Goal: Task Accomplishment & Management: Use online tool/utility

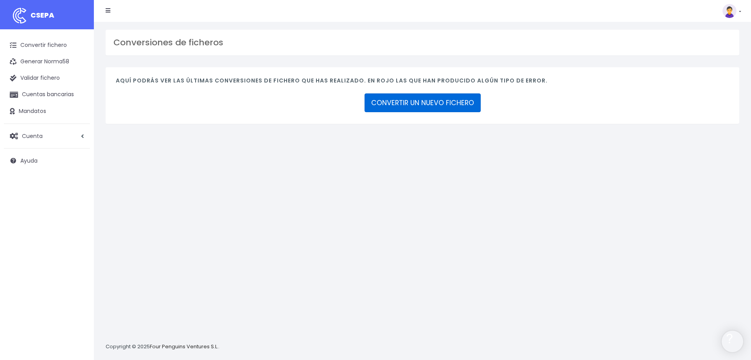
click at [405, 103] on link "CONVERTIR UN NUEVO FICHERO" at bounding box center [423, 103] width 116 height 19
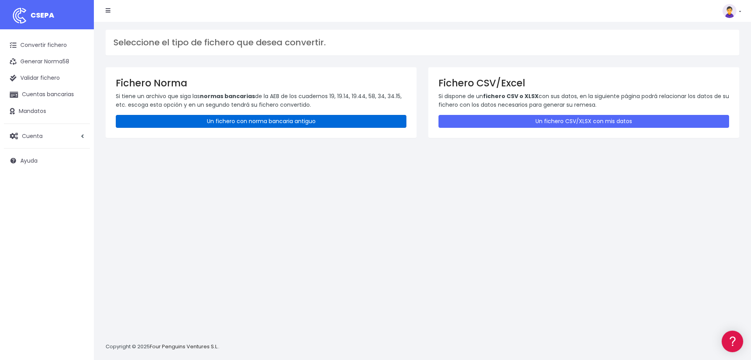
click at [246, 127] on link "Un fichero con norma bancaria antiguo" at bounding box center [261, 121] width 291 height 13
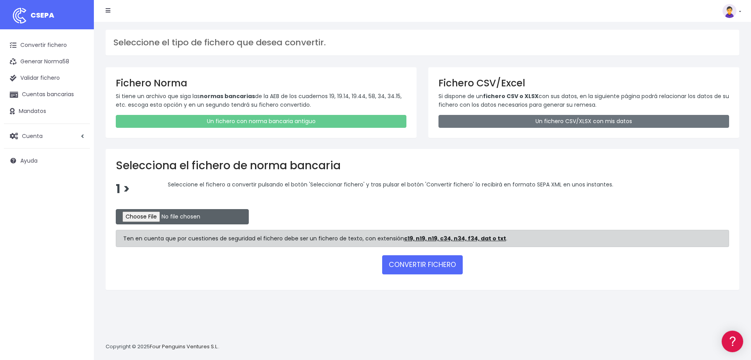
click at [139, 214] on input "file" at bounding box center [182, 216] width 133 height 15
type input "C:\fakepath\overantsabadell01092025.c19"
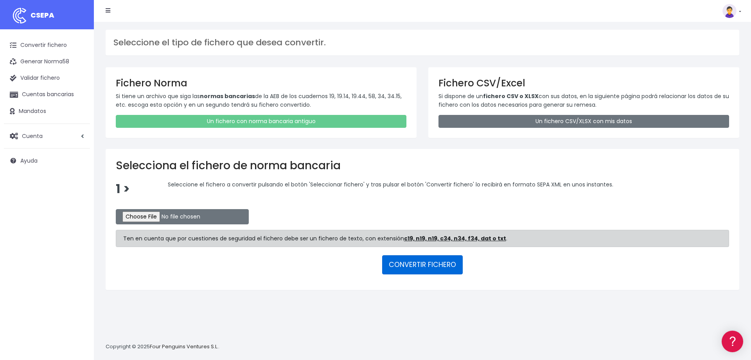
click at [407, 265] on button "CONVERTIR FICHERO" at bounding box center [422, 265] width 81 height 19
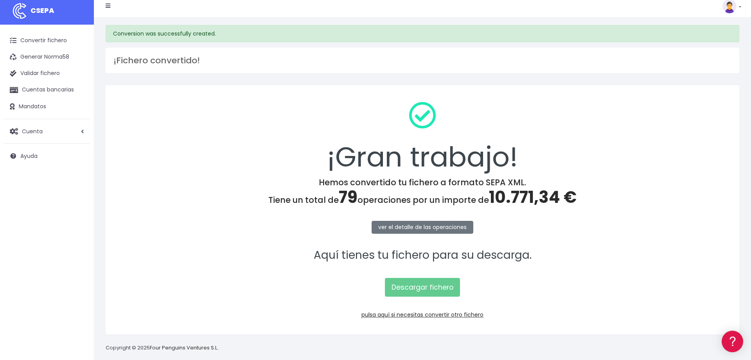
scroll to position [7, 0]
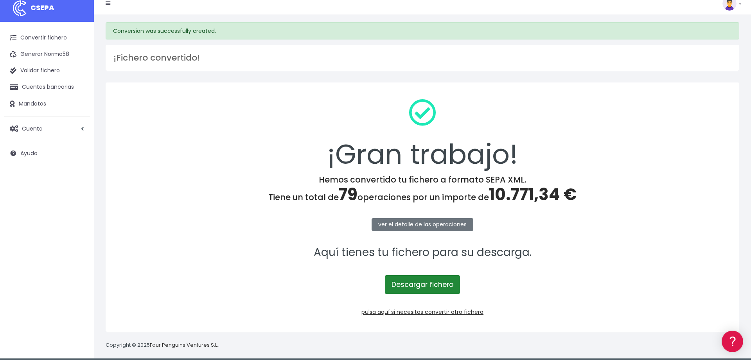
click at [400, 289] on link "Descargar fichero" at bounding box center [422, 284] width 75 height 19
